Goal: Task Accomplishment & Management: Manage account settings

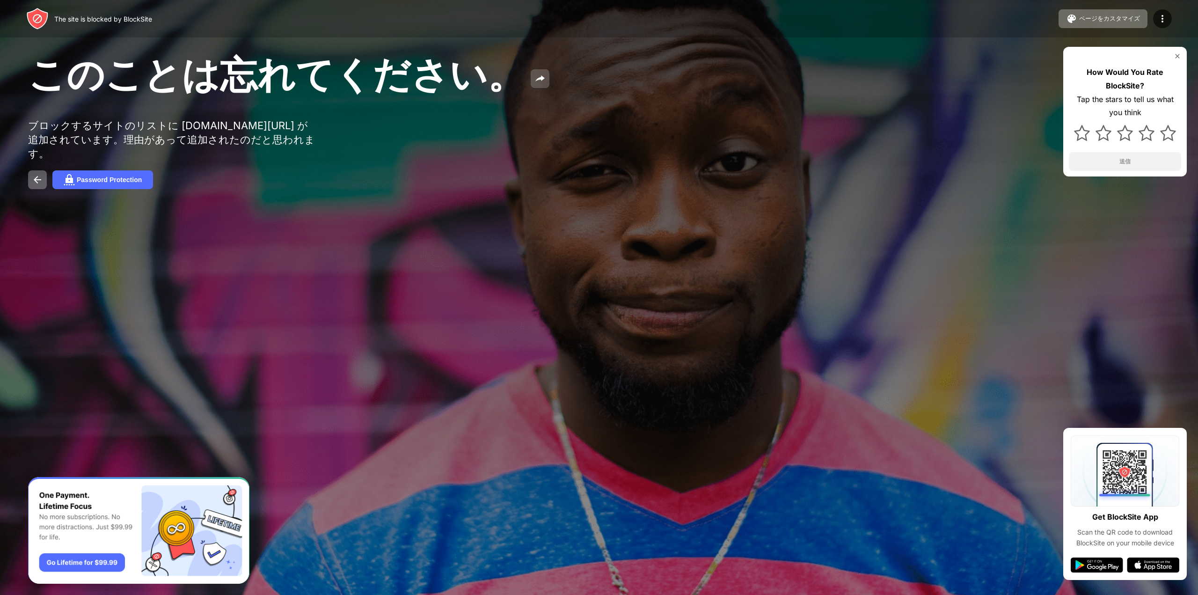
click at [534, 85] on button at bounding box center [539, 78] width 19 height 19
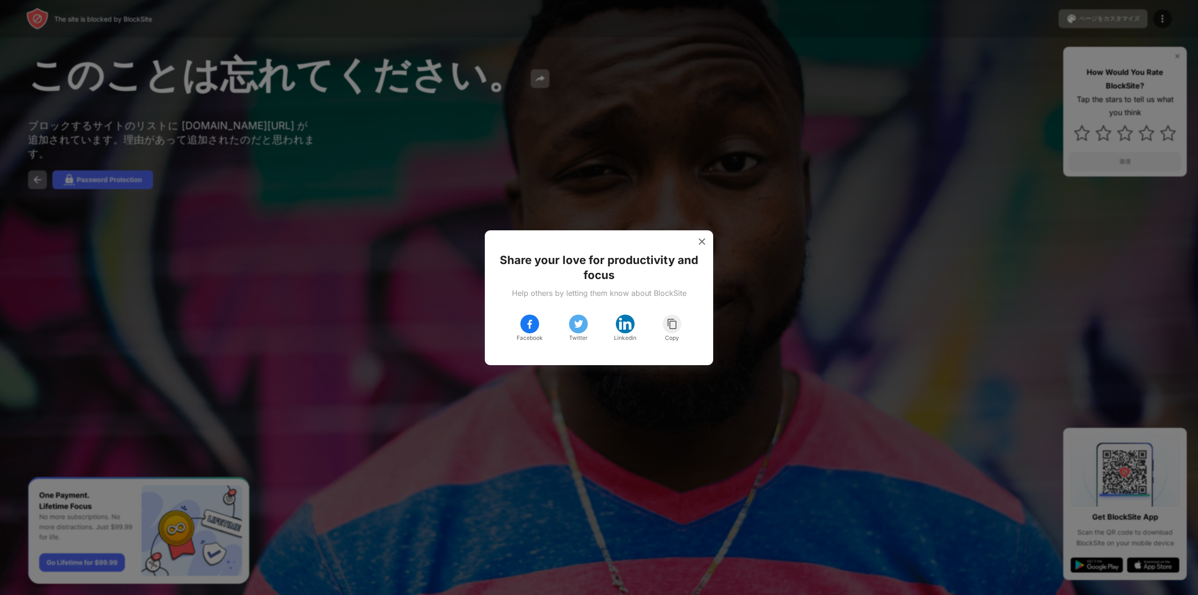
click at [574, 81] on div at bounding box center [599, 297] width 1198 height 595
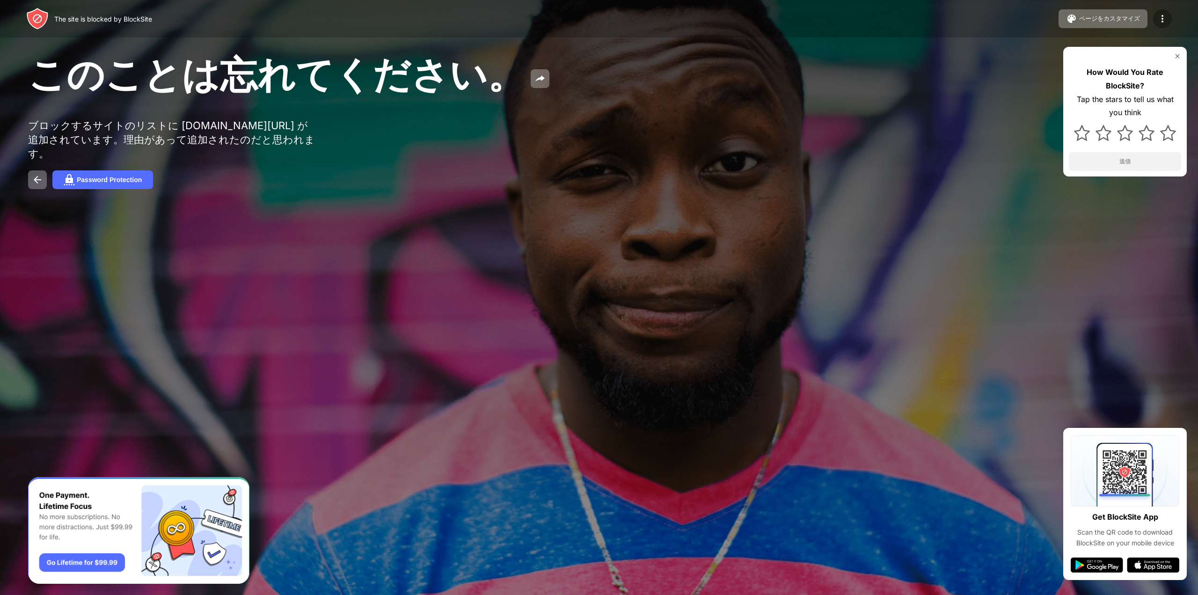
click at [1162, 22] on img at bounding box center [1161, 18] width 11 height 11
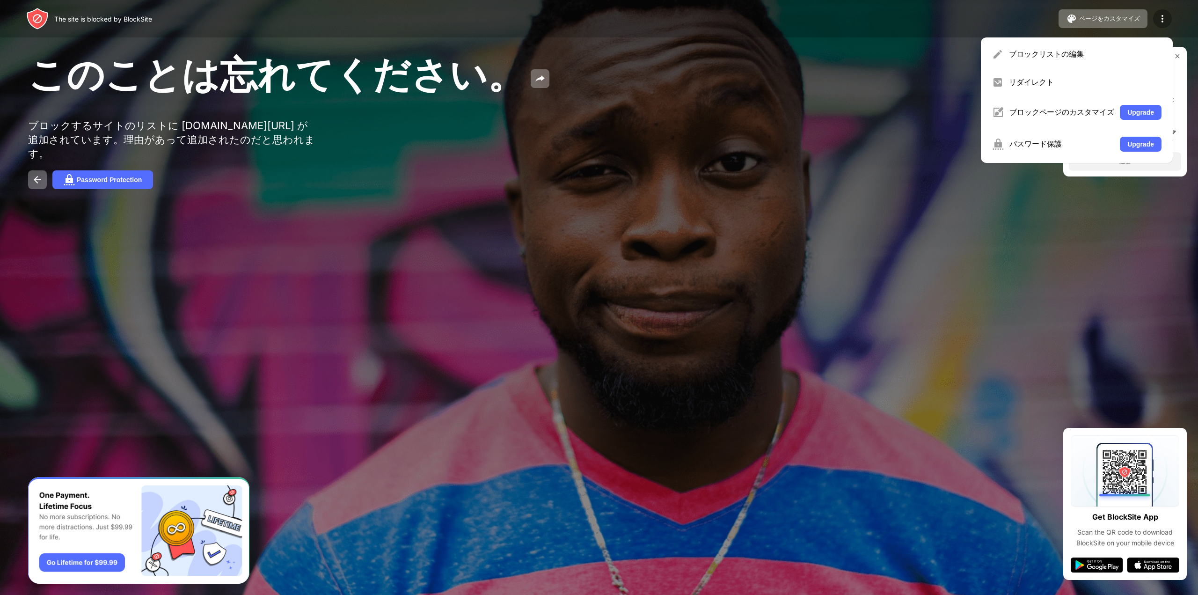
click at [1162, 22] on img at bounding box center [1161, 18] width 11 height 11
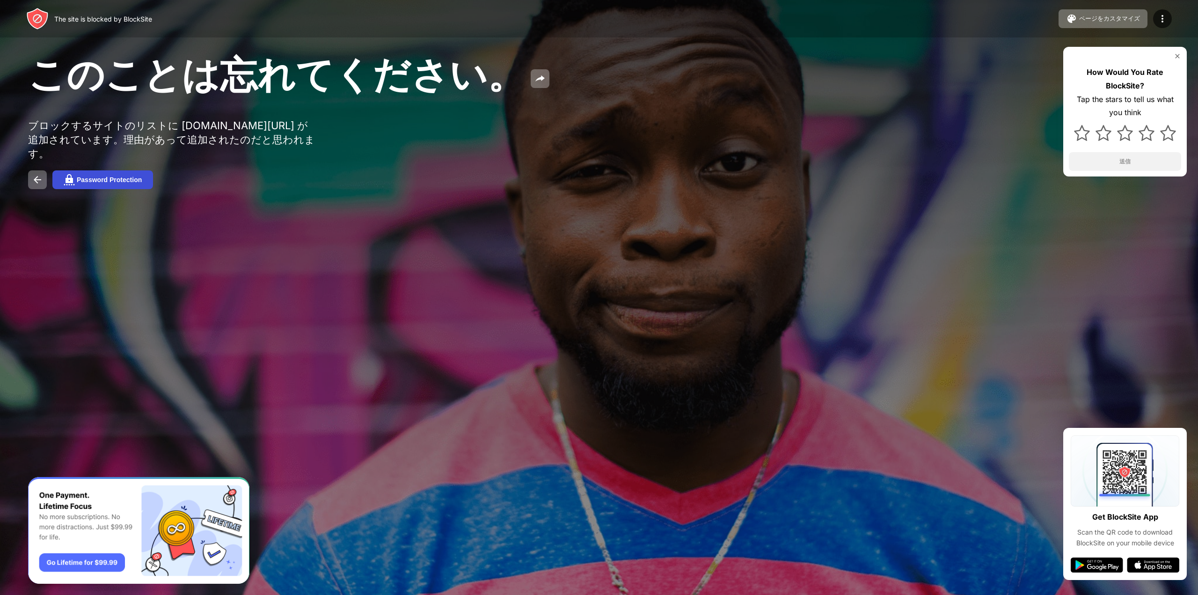
click at [112, 176] on div "Password Protection" at bounding box center [109, 179] width 65 height 7
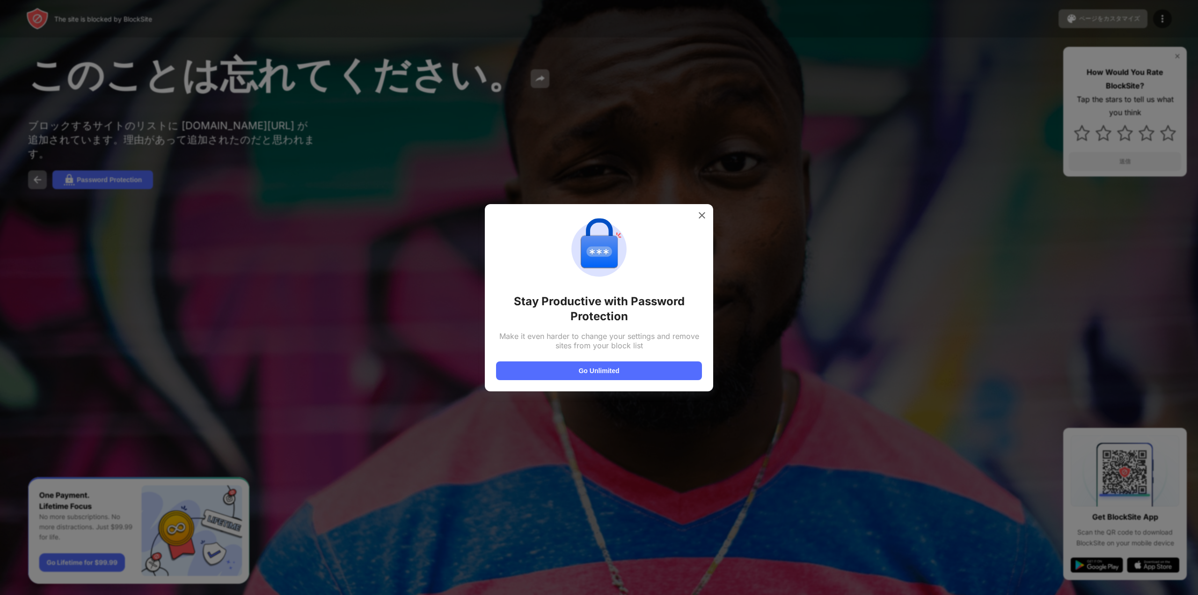
click at [319, 225] on div at bounding box center [599, 297] width 1198 height 595
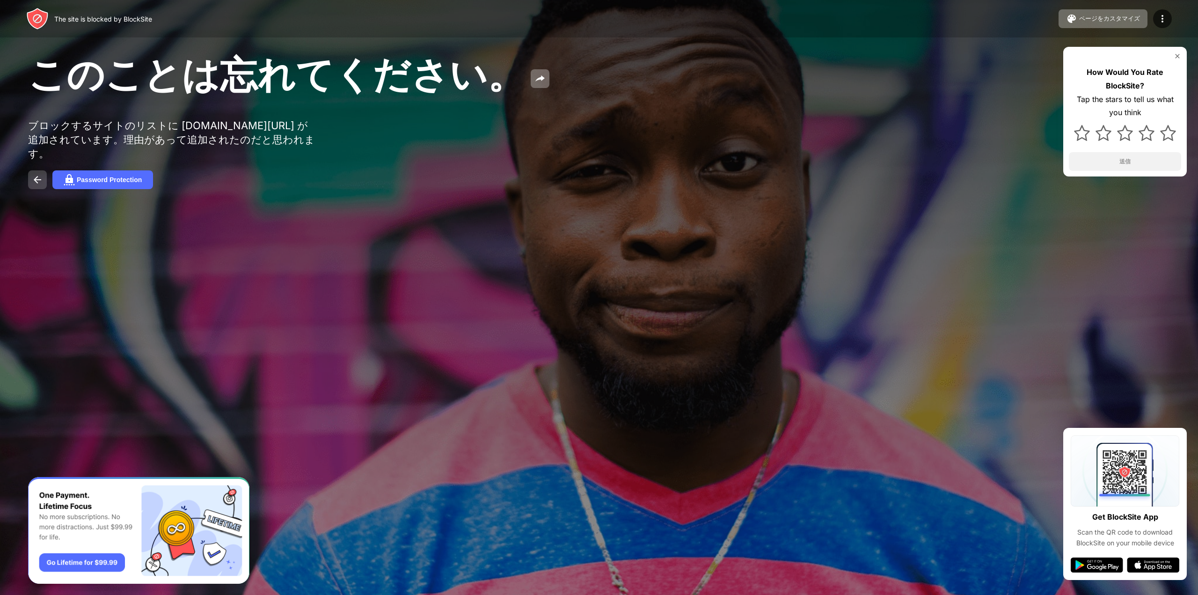
click at [37, 174] on img at bounding box center [37, 179] width 11 height 11
click at [1154, 18] on div at bounding box center [1162, 18] width 19 height 19
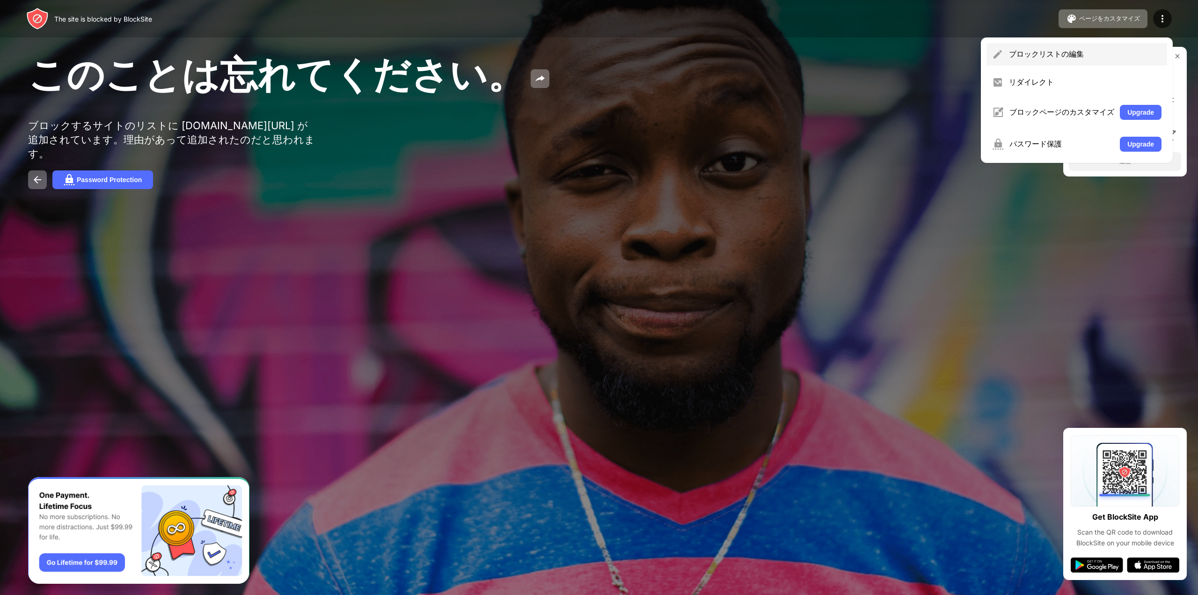
click at [1112, 44] on div "ブロックリストの編集" at bounding box center [1076, 54] width 181 height 22
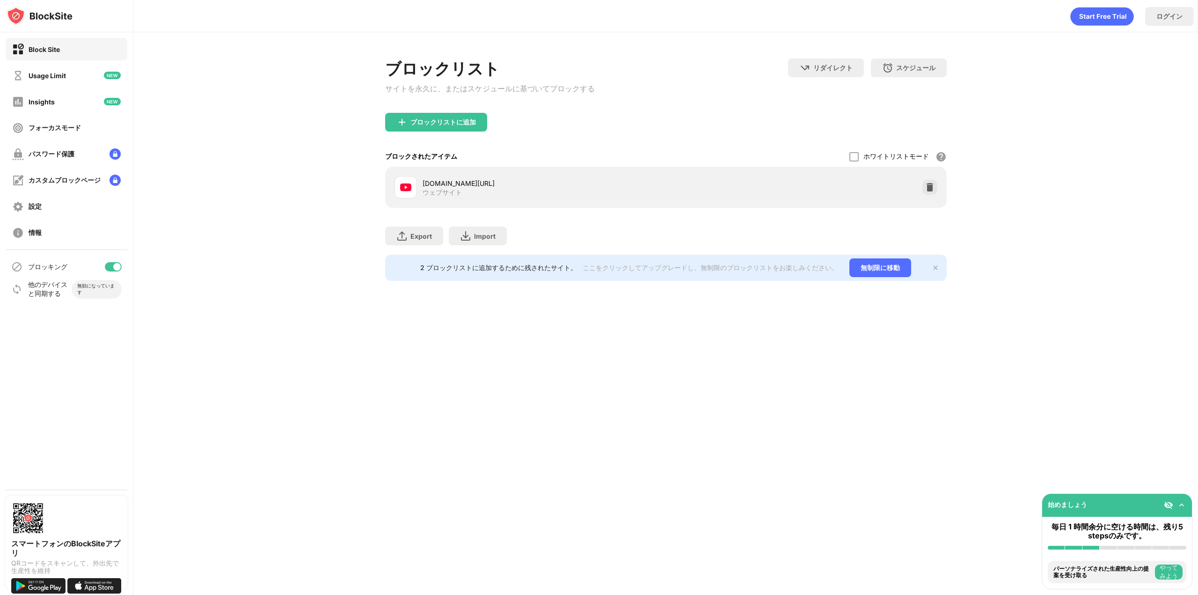
click at [466, 188] on div "[DOMAIN_NAME][URL]" at bounding box center [543, 183] width 243 height 10
drag, startPoint x: 534, startPoint y: 182, endPoint x: 451, endPoint y: 188, distance: 83.0
click at [451, 188] on div "[DOMAIN_NAME][URL]" at bounding box center [543, 183] width 243 height 10
click at [928, 186] on img at bounding box center [929, 186] width 9 height 9
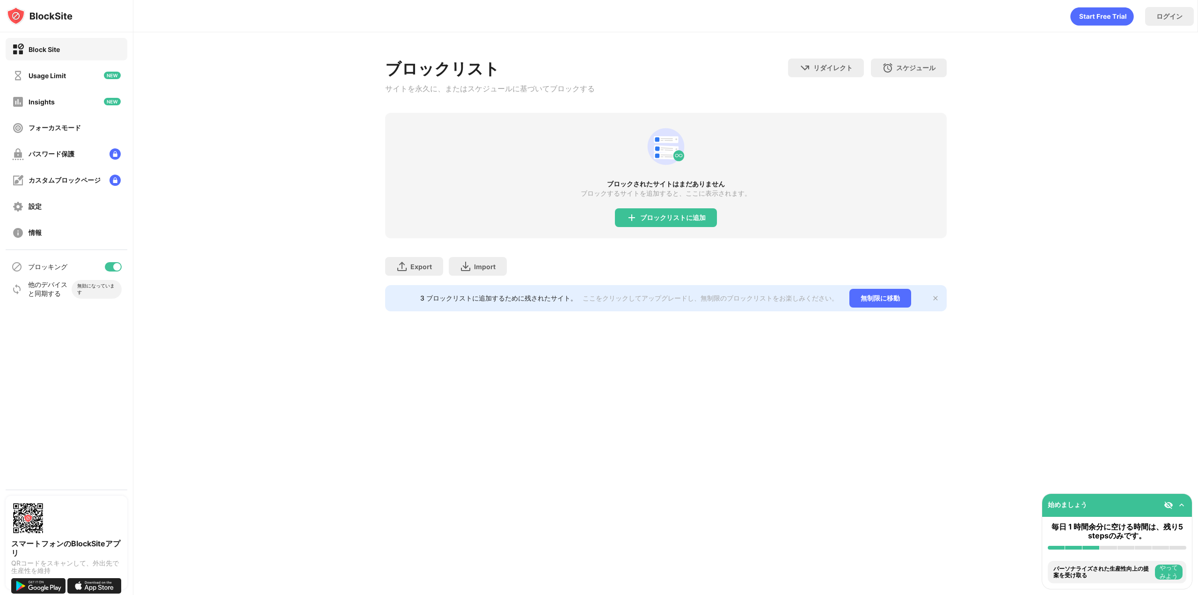
click at [786, 200] on div "ブロックされたサイトはまだありません ブロックするサイトを追加すると、ここに表示されます。 ブロックリストに追加" at bounding box center [665, 175] width 561 height 125
